Goal: Use online tool/utility

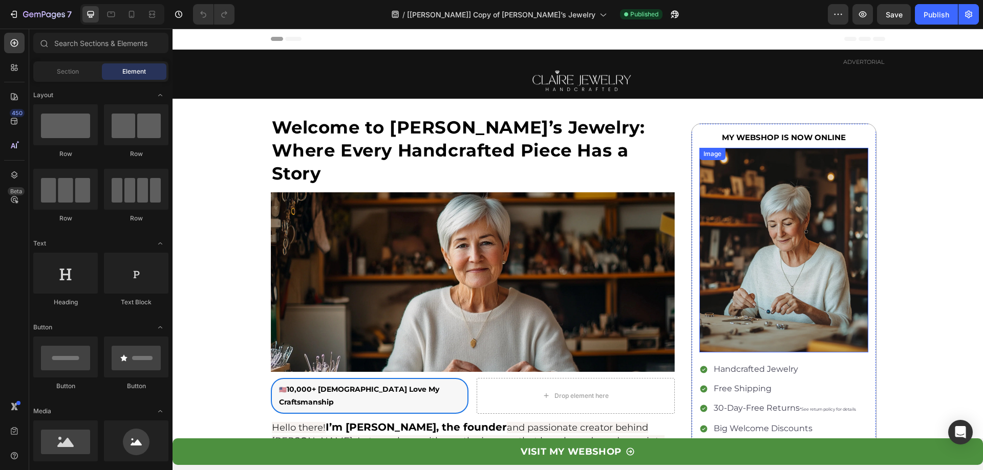
click at [783, 226] on img at bounding box center [783, 250] width 169 height 205
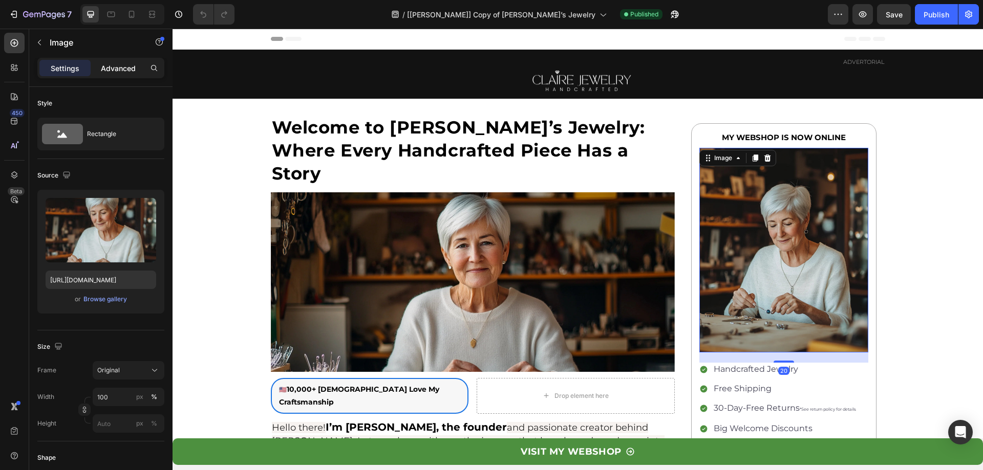
click at [107, 75] on div "Advanced" at bounding box center [118, 68] width 51 height 16
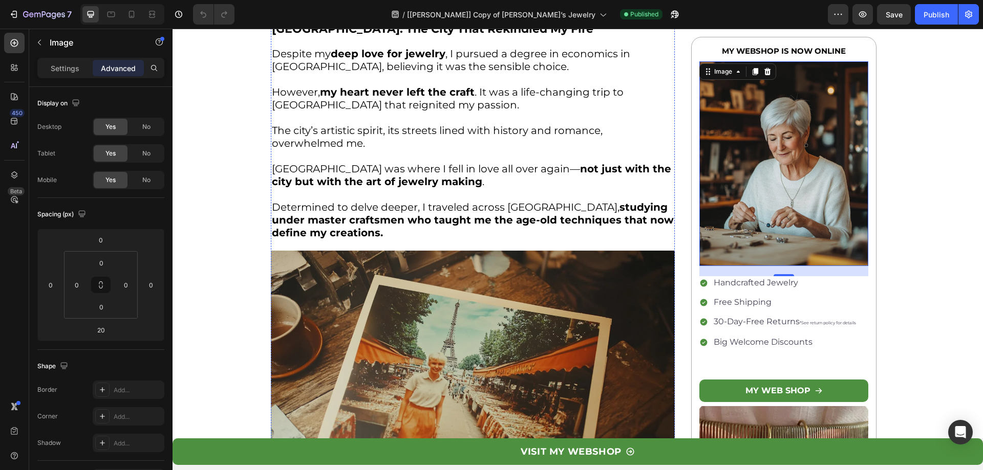
scroll to position [1075, 0]
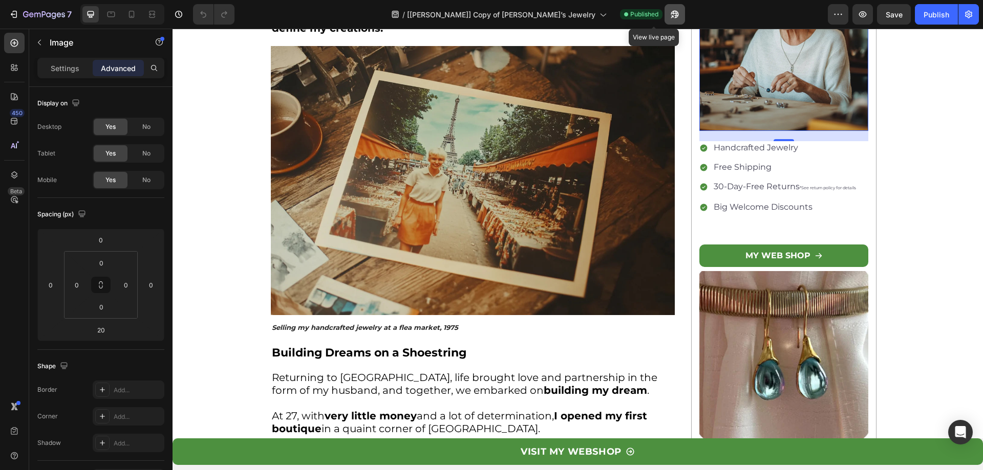
click at [670, 17] on icon "button" at bounding box center [675, 14] width 10 height 10
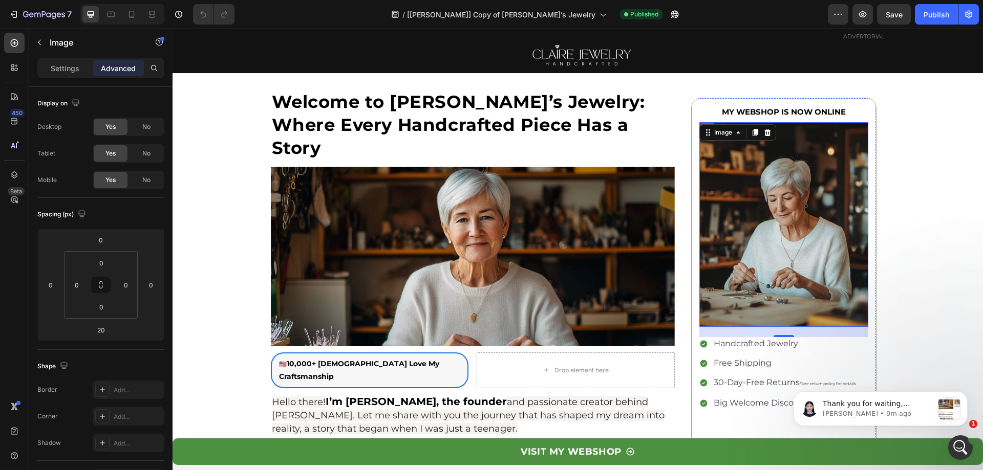
scroll to position [0, 0]
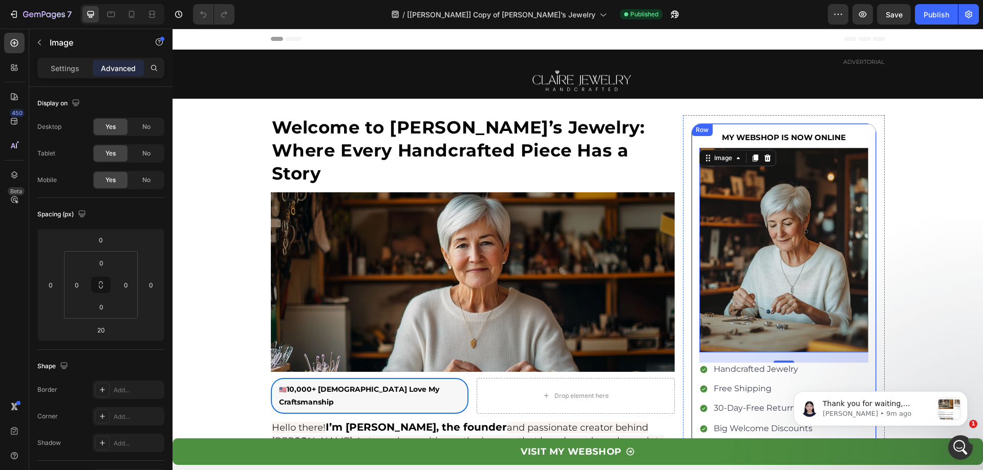
click at [695, 131] on div "Row" at bounding box center [702, 129] width 17 height 9
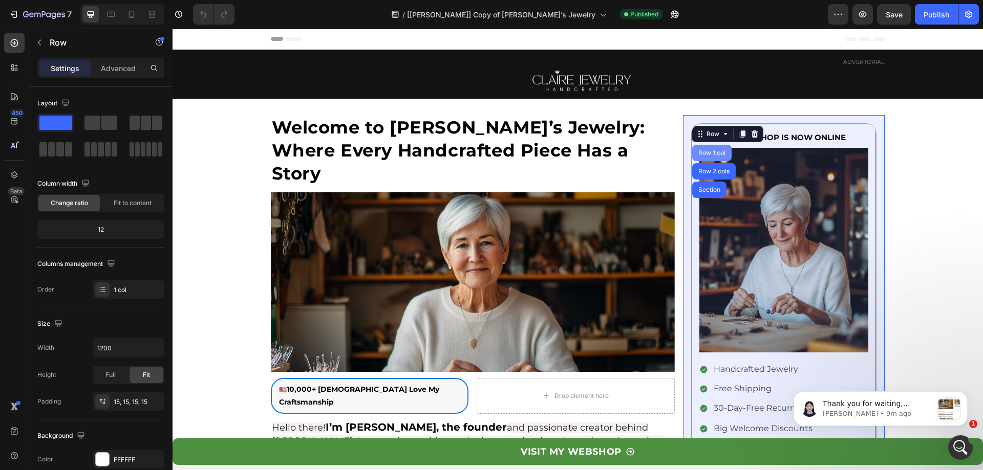
click at [701, 152] on div "Row 1 col" at bounding box center [711, 153] width 31 height 6
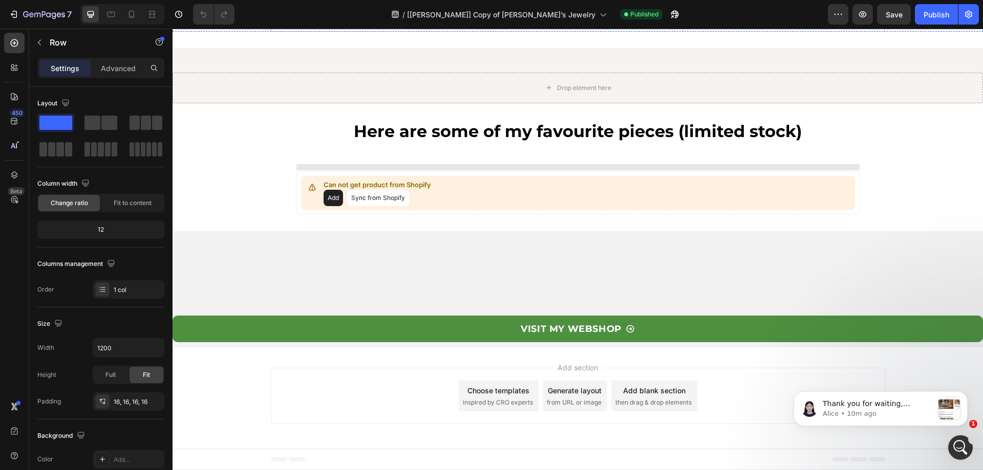
scroll to position [3276, 0]
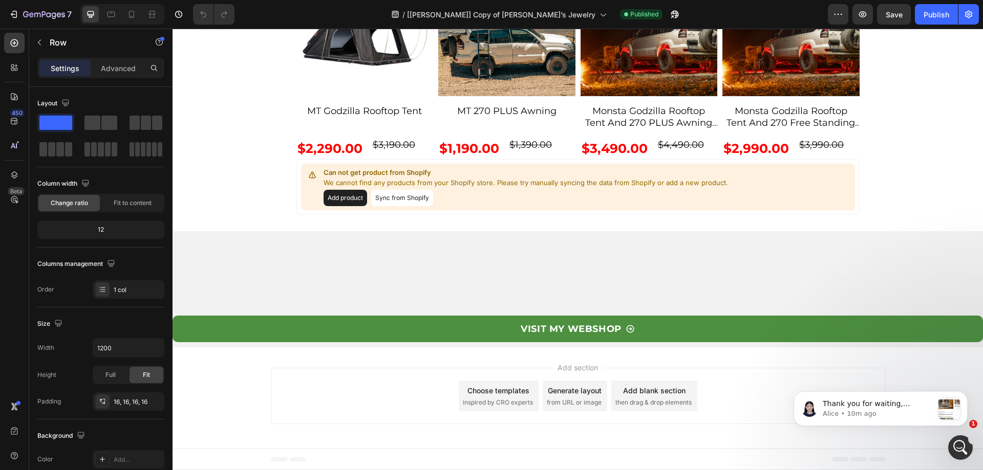
click at [9, 173] on div at bounding box center [14, 175] width 20 height 20
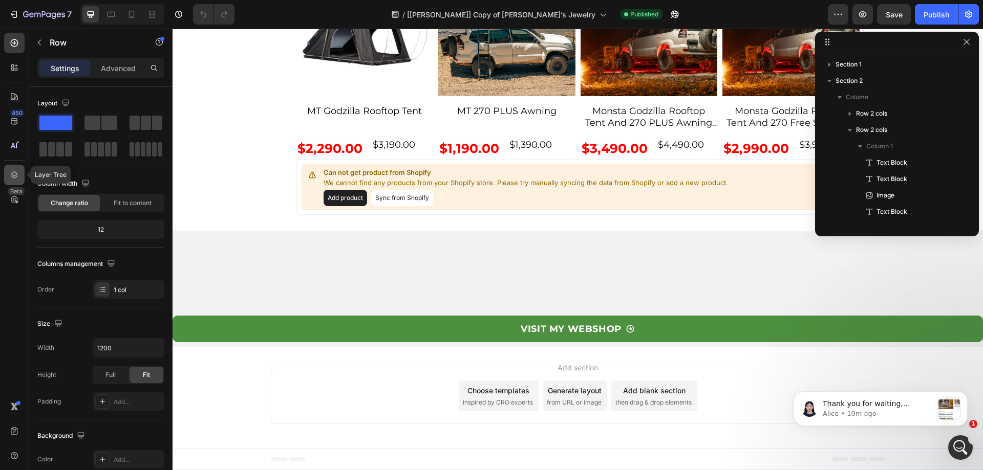
scroll to position [260, 0]
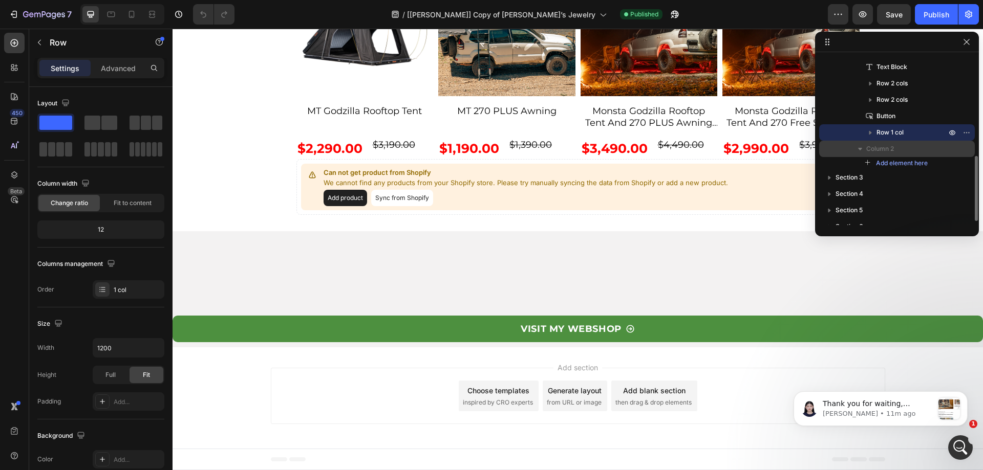
click at [874, 147] on span "Column 2" at bounding box center [880, 149] width 28 height 10
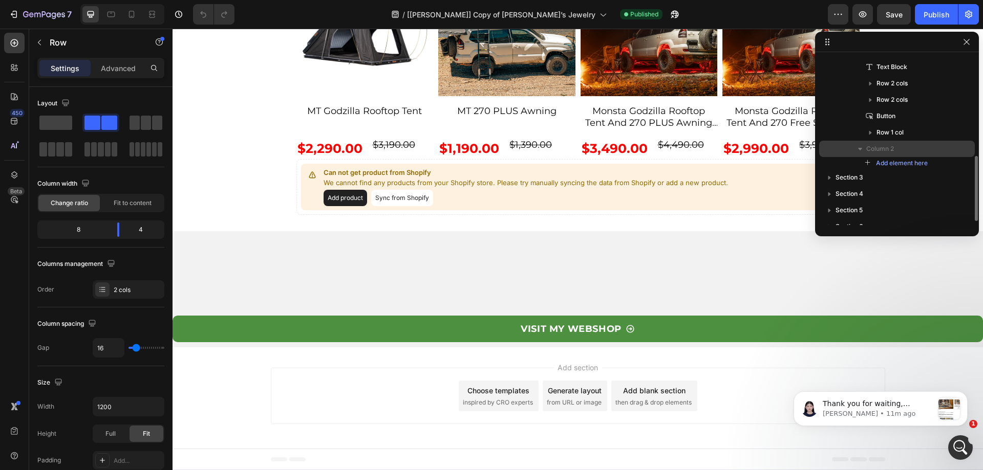
click at [860, 148] on icon "button" at bounding box center [860, 149] width 4 height 3
click at [868, 131] on icon "button" at bounding box center [870, 132] width 10 height 10
click at [880, 150] on icon "button" at bounding box center [880, 149] width 4 height 3
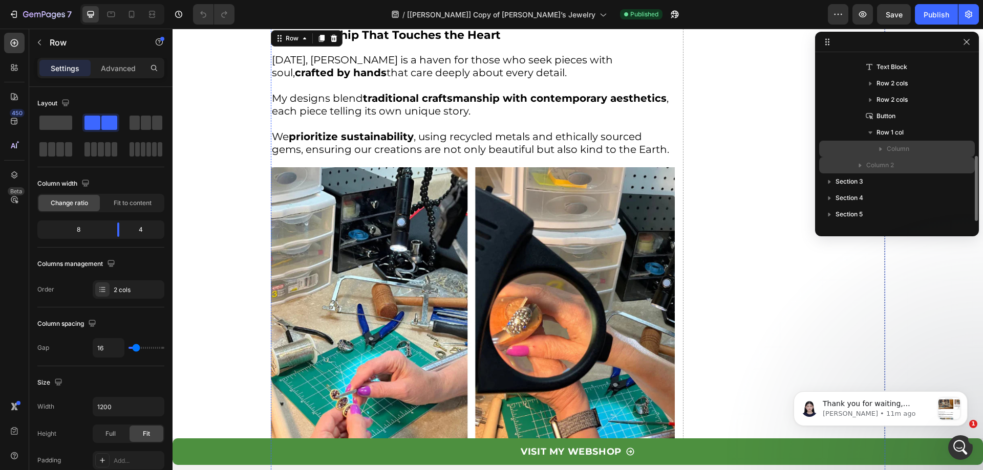
scroll to position [1740, 0]
